Goal: Task Accomplishment & Management: Manage account settings

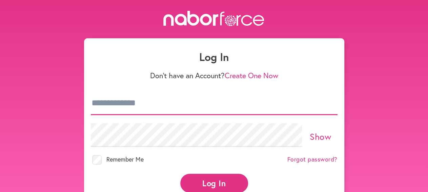
click at [168, 106] on input "email" at bounding box center [214, 104] width 247 height 24
type input "**********"
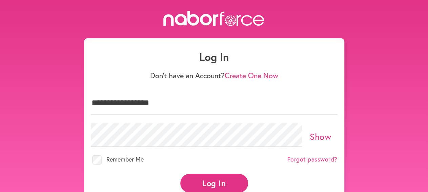
click at [225, 184] on button "Log In" at bounding box center [214, 183] width 68 height 19
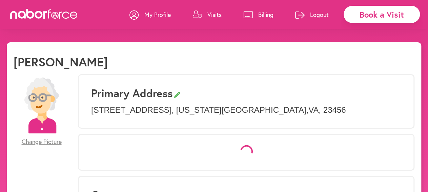
select select "*"
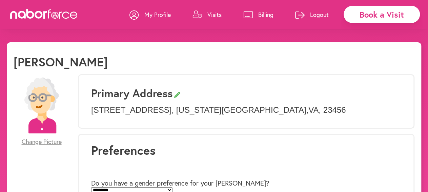
click at [211, 16] on p "Visits" at bounding box center [214, 15] width 14 height 8
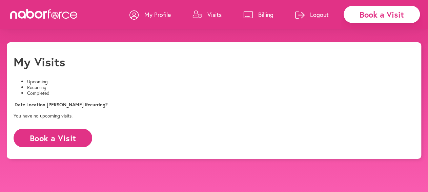
click at [144, 90] on li "Completed" at bounding box center [220, 93] width 387 height 6
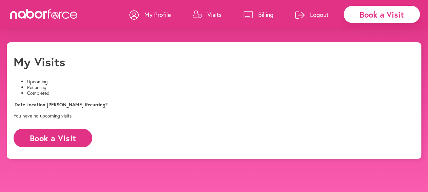
click at [155, 90] on li "Completed" at bounding box center [220, 93] width 387 height 6
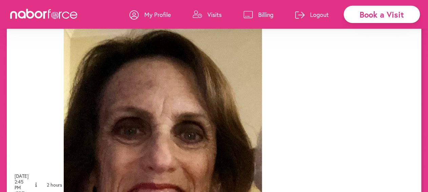
scroll to position [200, 0]
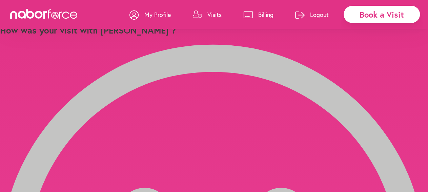
scroll to position [1, 0]
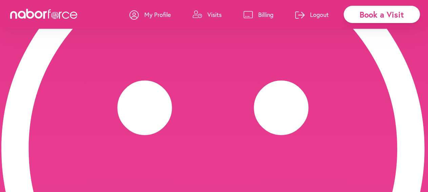
scroll to position [142, 0]
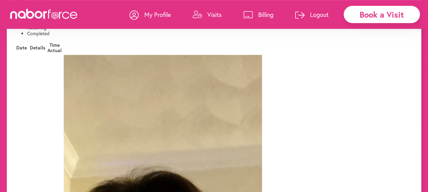
scroll to position [59, 0]
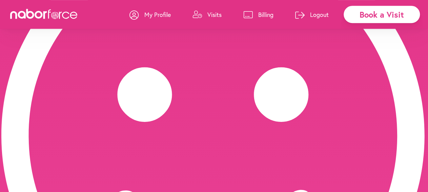
scroll to position [142, 0]
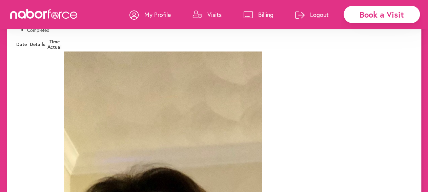
scroll to position [60, 0]
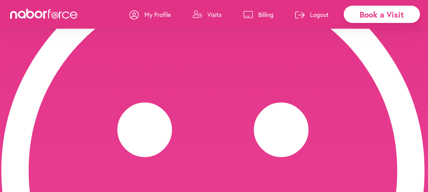
scroll to position [142, 0]
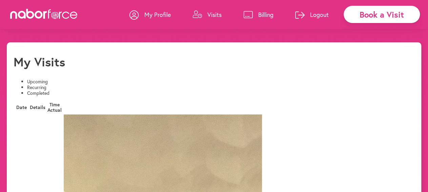
click at [99, 87] on li "Recurring" at bounding box center [220, 88] width 387 height 6
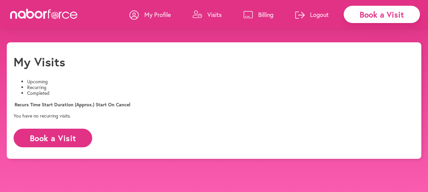
click at [150, 90] on li "Completed" at bounding box center [220, 93] width 387 height 6
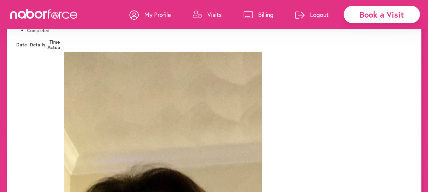
scroll to position [56, 0]
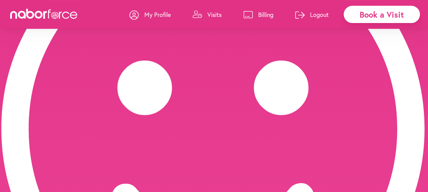
scroll to position [142, 0]
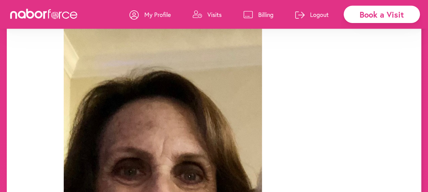
scroll to position [159, 0]
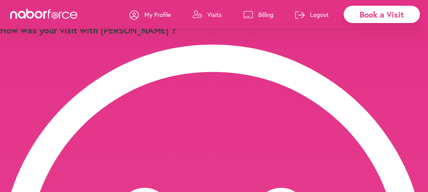
scroll to position [142, 0]
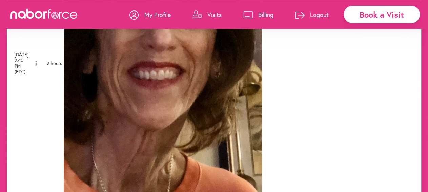
scroll to position [336, 0]
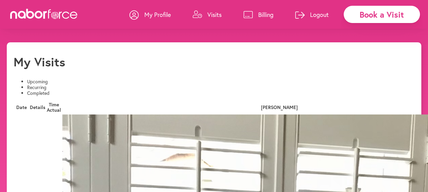
scroll to position [6, 0]
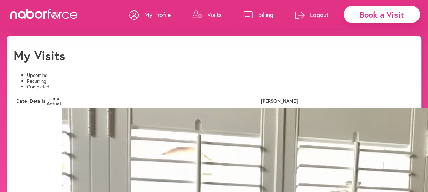
click at [51, 77] on li "Upcoming" at bounding box center [220, 76] width 387 height 6
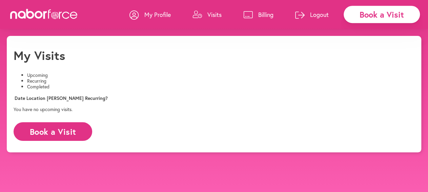
click at [42, 77] on li "Upcoming" at bounding box center [220, 76] width 387 height 6
click at [152, 84] on li "Completed" at bounding box center [220, 87] width 387 height 6
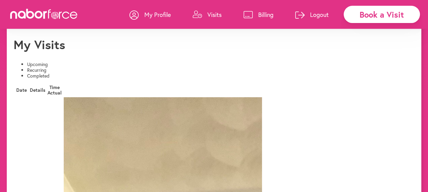
scroll to position [0, 0]
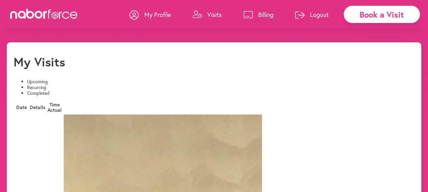
click at [261, 15] on p "Billing" at bounding box center [265, 15] width 15 height 8
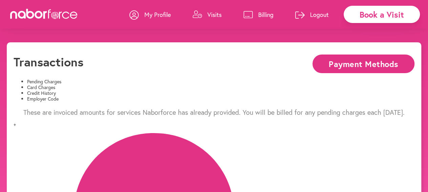
click at [144, 86] on li "Card Charges" at bounding box center [220, 88] width 387 height 6
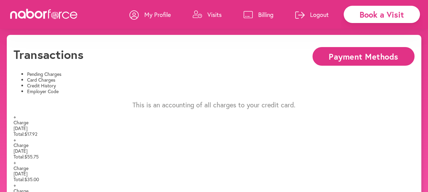
scroll to position [18, 0]
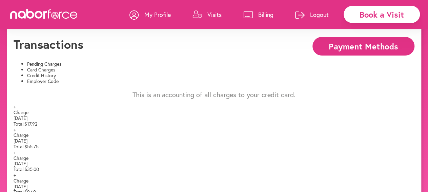
click at [222, 73] on li "Credit History" at bounding box center [220, 76] width 387 height 6
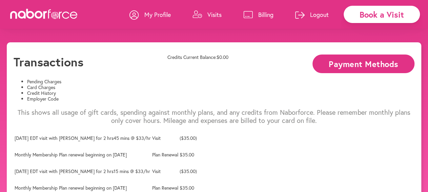
click at [147, 85] on li "Card Charges" at bounding box center [220, 88] width 387 height 6
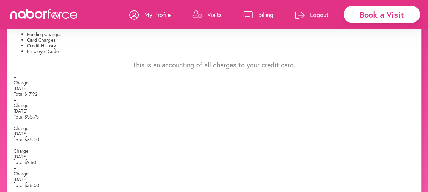
scroll to position [46, 0]
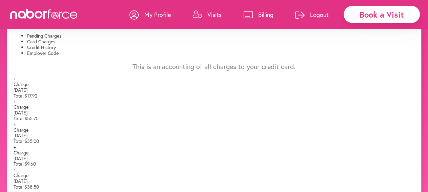
click at [186, 45] on li "Credit History" at bounding box center [220, 48] width 387 height 6
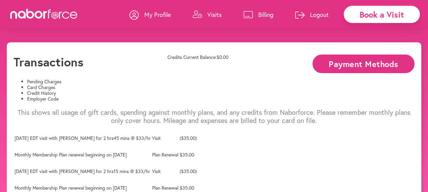
click at [158, 15] on p "My Profile" at bounding box center [157, 15] width 26 height 8
select select "*"
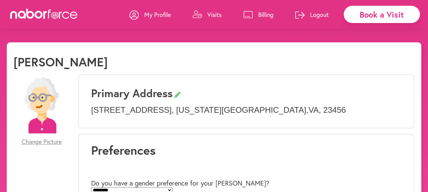
click at [215, 15] on p "Visits" at bounding box center [214, 15] width 14 height 8
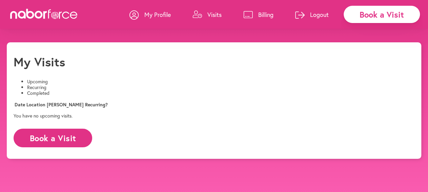
click at [149, 90] on li "Completed" at bounding box center [220, 93] width 387 height 6
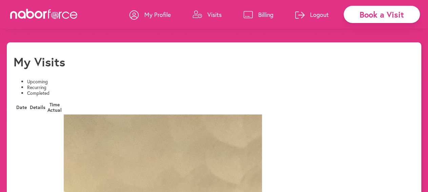
click at [42, 85] on li "Upcoming" at bounding box center [220, 82] width 387 height 6
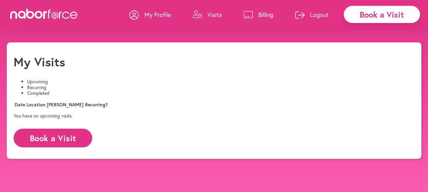
click at [320, 15] on p "Logout" at bounding box center [319, 15] width 19 height 8
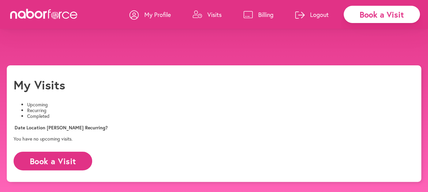
click at [195, 23] on button "Yes" at bounding box center [201, 19] width 13 height 7
